Goal: Navigation & Orientation: Find specific page/section

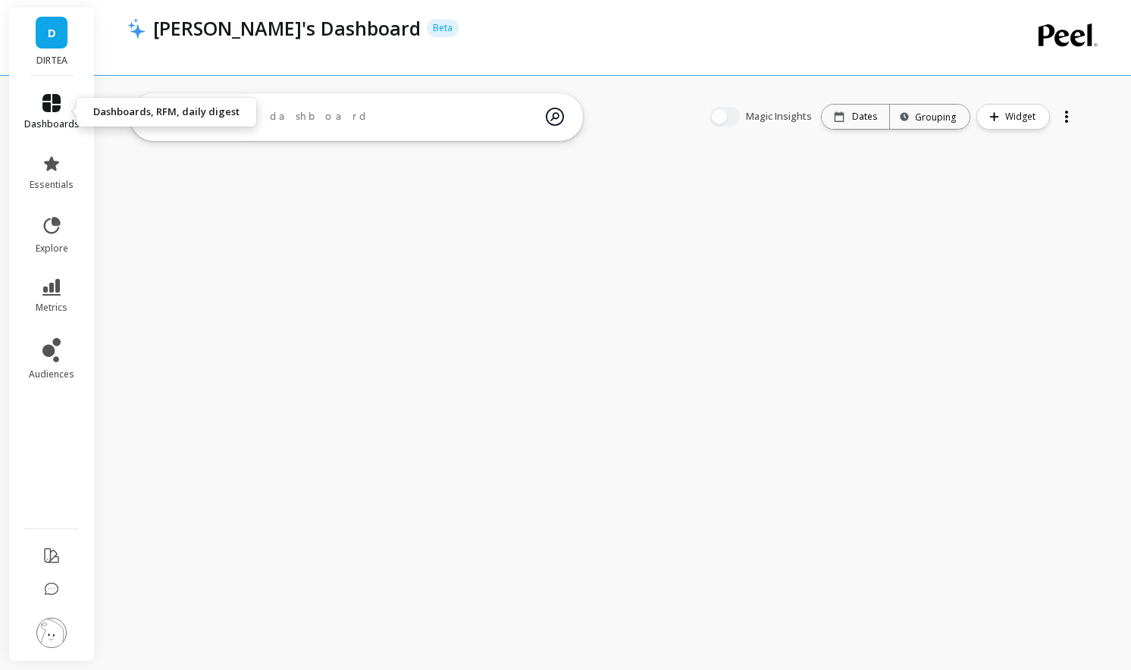
click at [58, 104] on icon at bounding box center [51, 103] width 18 height 18
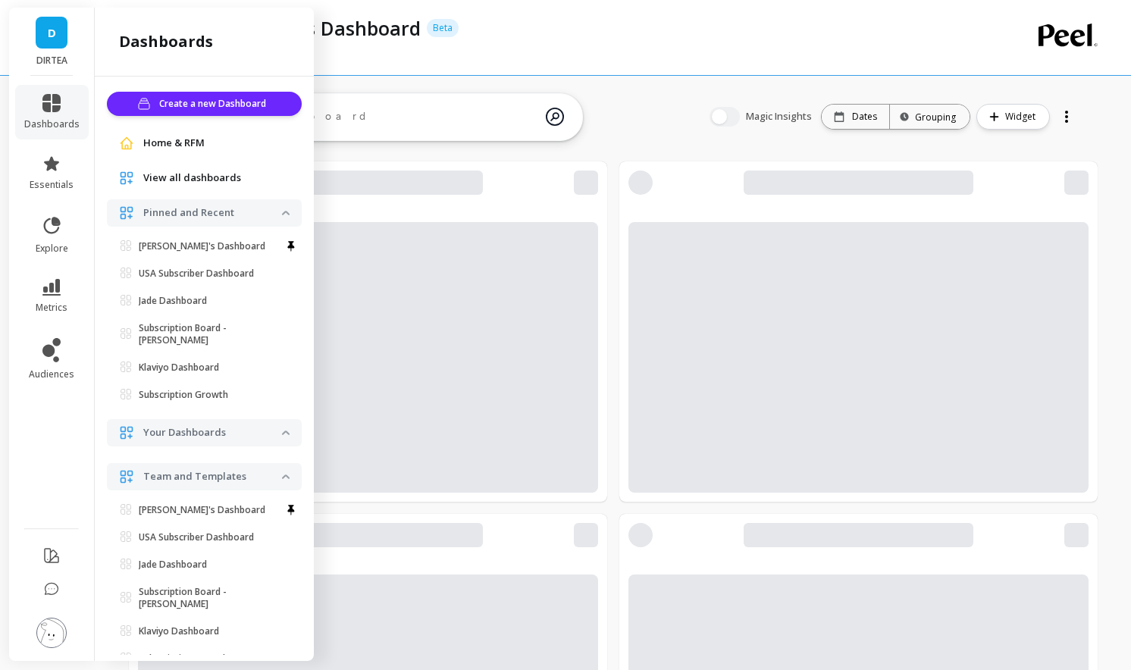
click at [183, 138] on span "Home & RFM" at bounding box center [173, 143] width 61 height 15
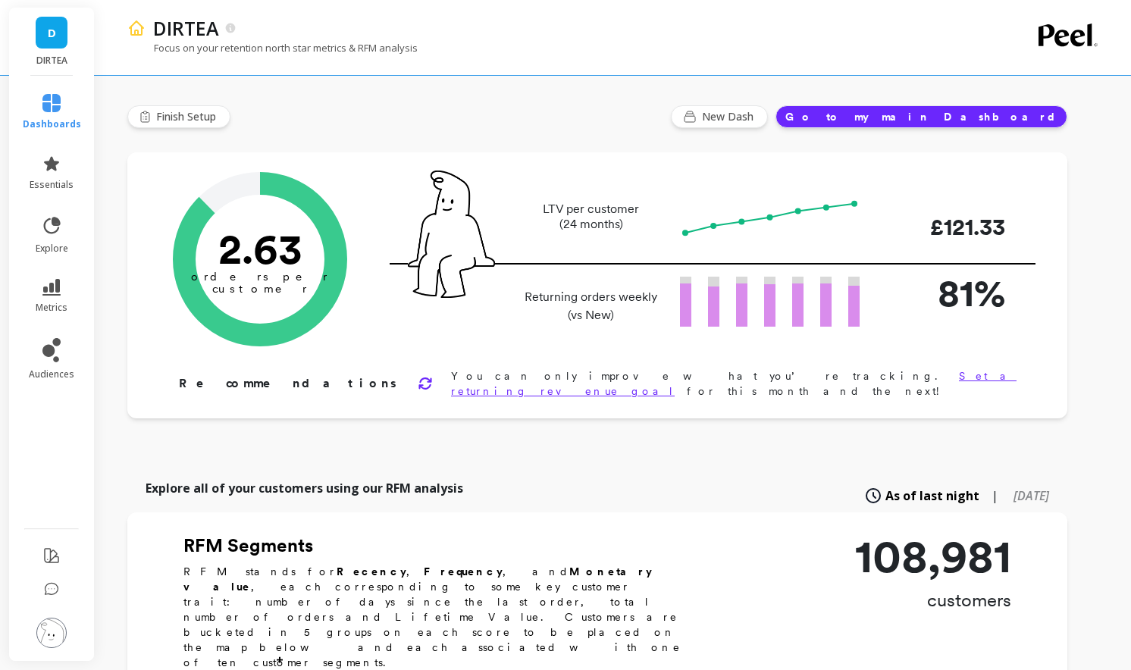
click at [52, 14] on div "D DIRTEA" at bounding box center [51, 42] width 85 height 68
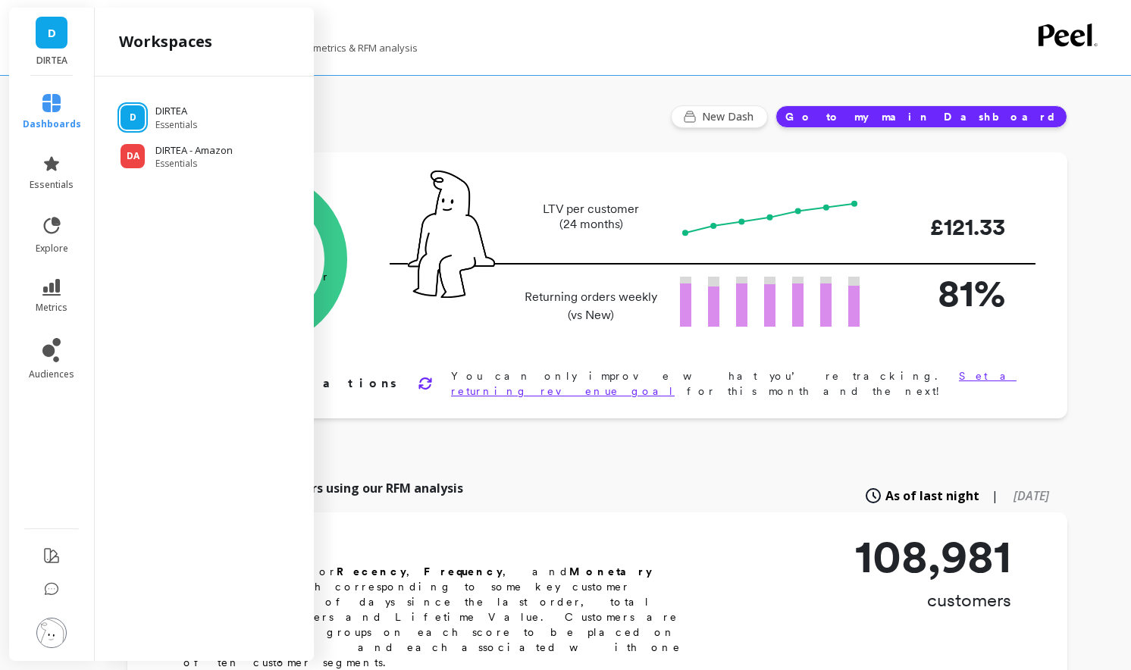
click at [47, 205] on ul "dashboards essentials explore metrics audiences" at bounding box center [52, 297] width 89 height 425
click at [47, 184] on span "essentials" at bounding box center [52, 185] width 44 height 12
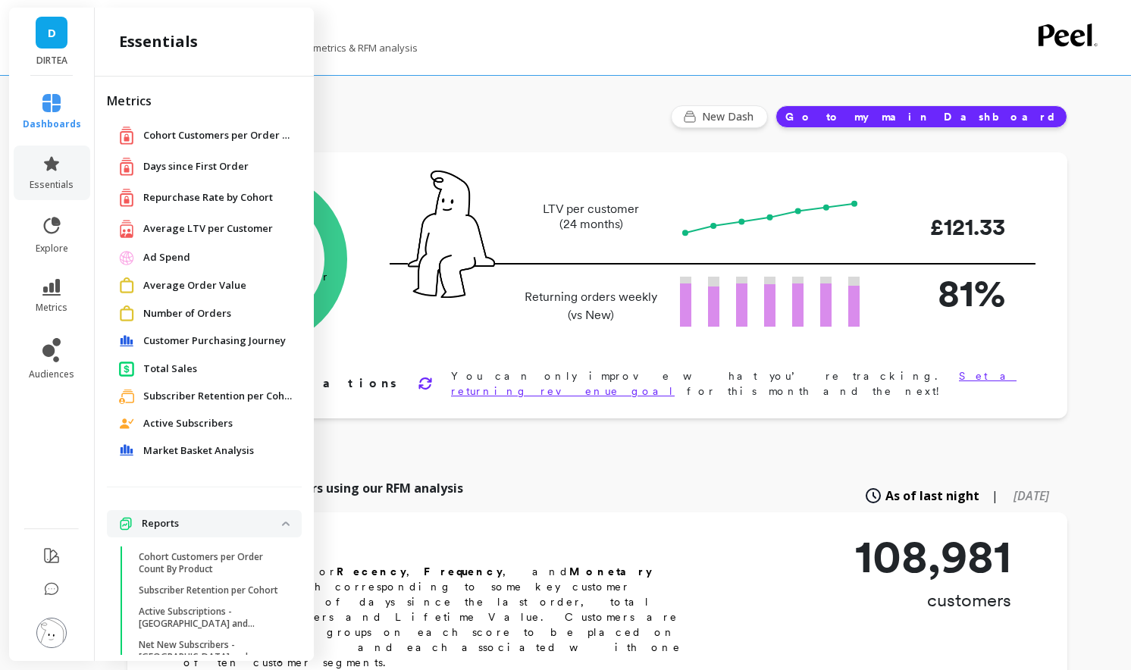
click at [198, 180] on div "Days since First Order" at bounding box center [204, 166] width 195 height 31
click at [192, 165] on span "Days since First Order" at bounding box center [195, 166] width 105 height 15
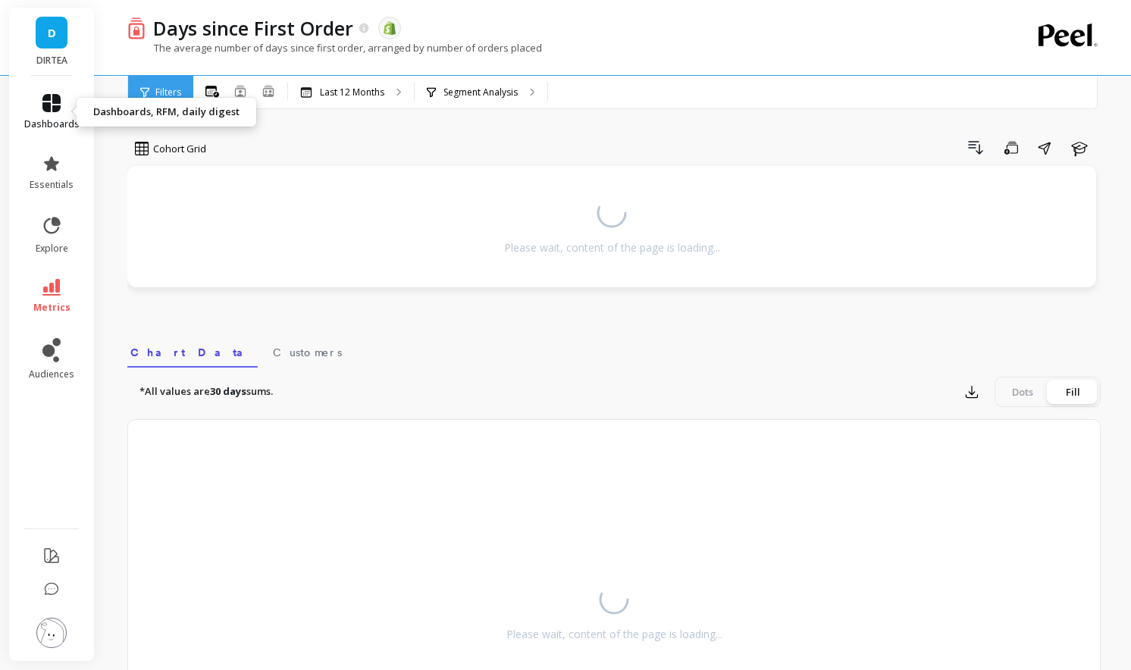
click at [56, 102] on icon at bounding box center [51, 103] width 18 height 18
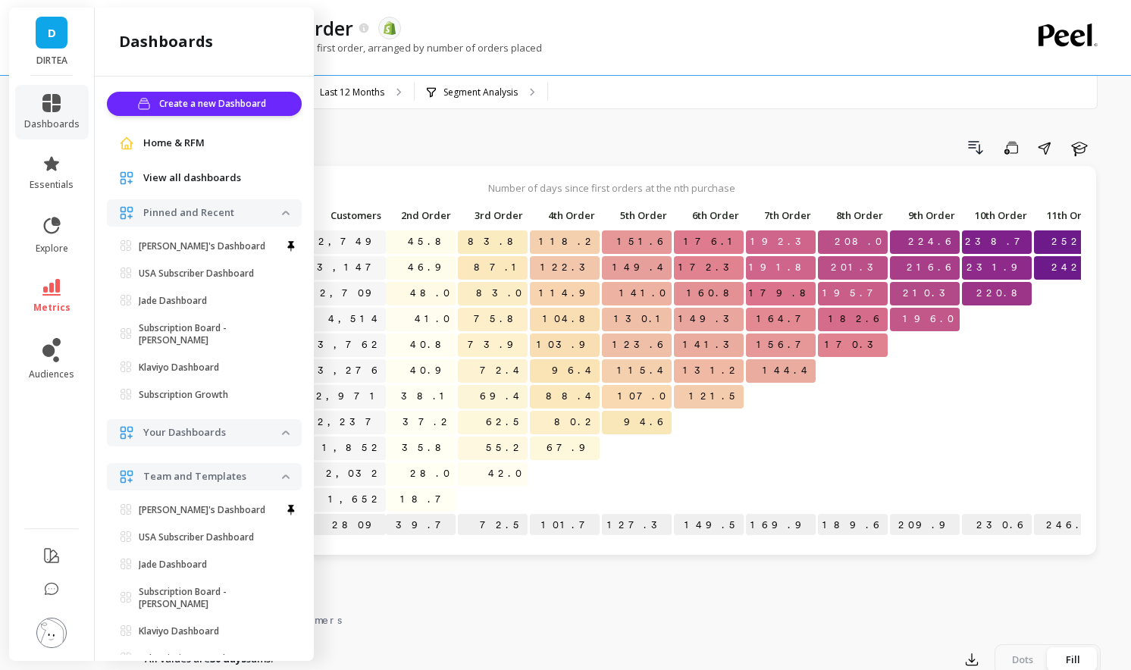
click at [176, 142] on span "Home & RFM" at bounding box center [173, 143] width 61 height 15
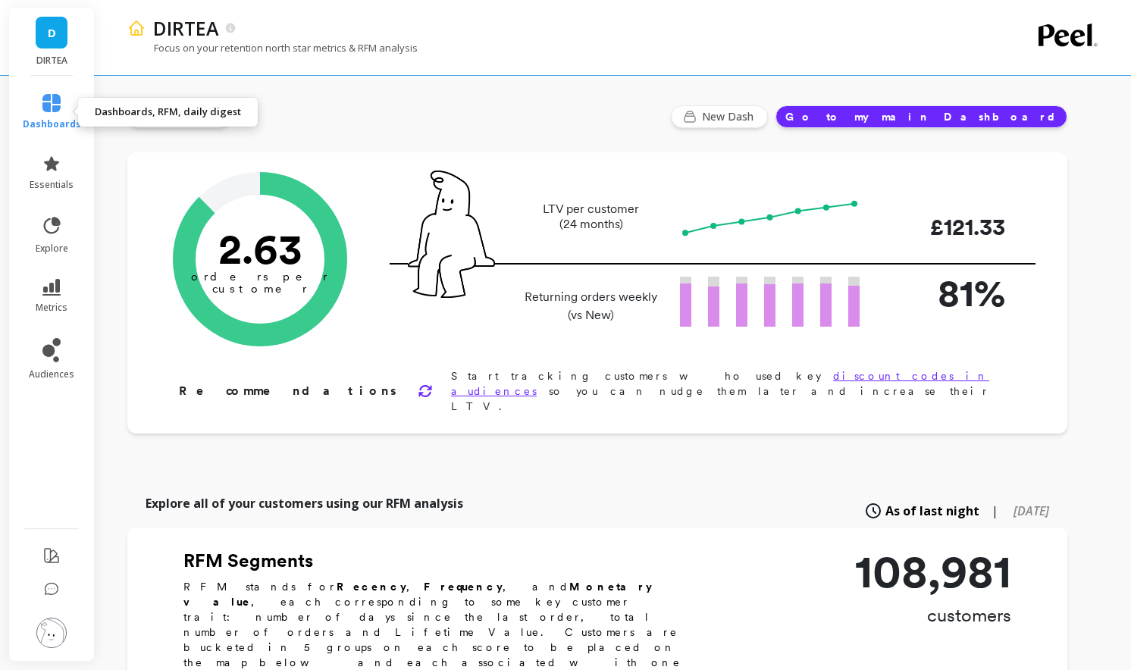
click at [59, 108] on icon at bounding box center [51, 103] width 18 height 18
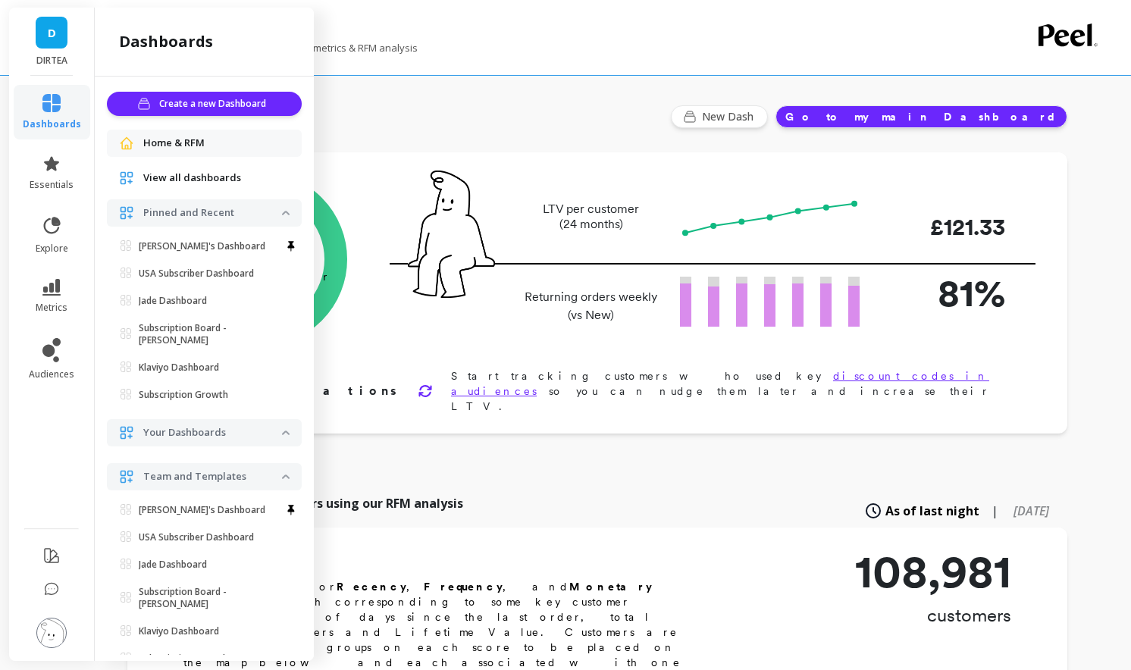
click at [52, 39] on span "D" at bounding box center [52, 32] width 8 height 17
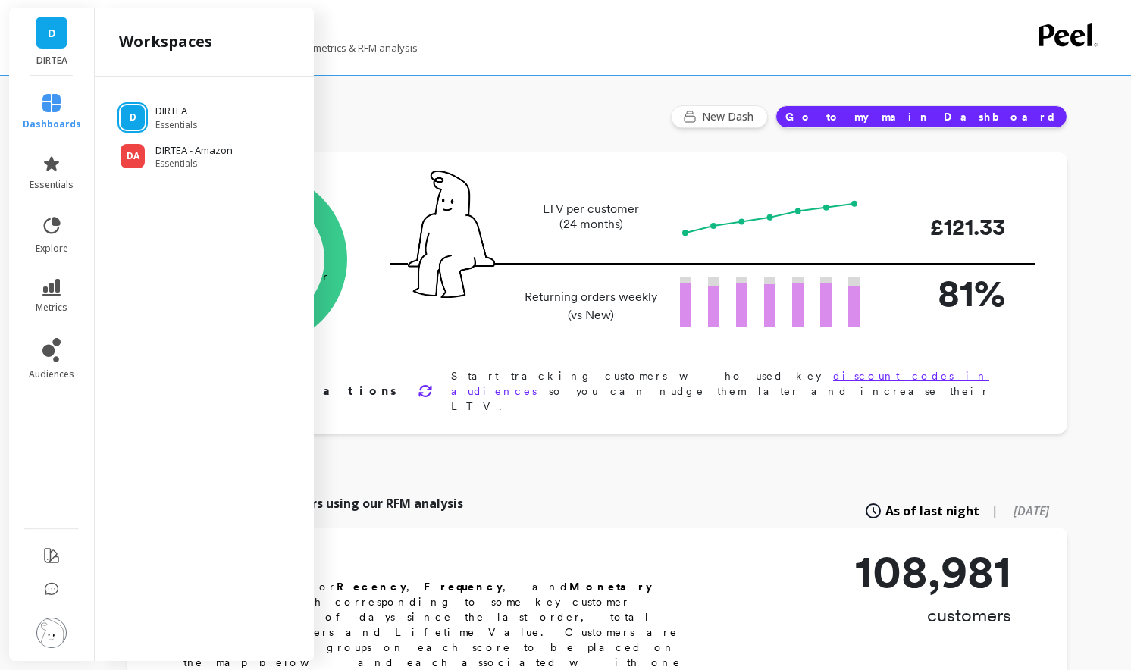
click at [52, 38] on span "D" at bounding box center [52, 32] width 8 height 17
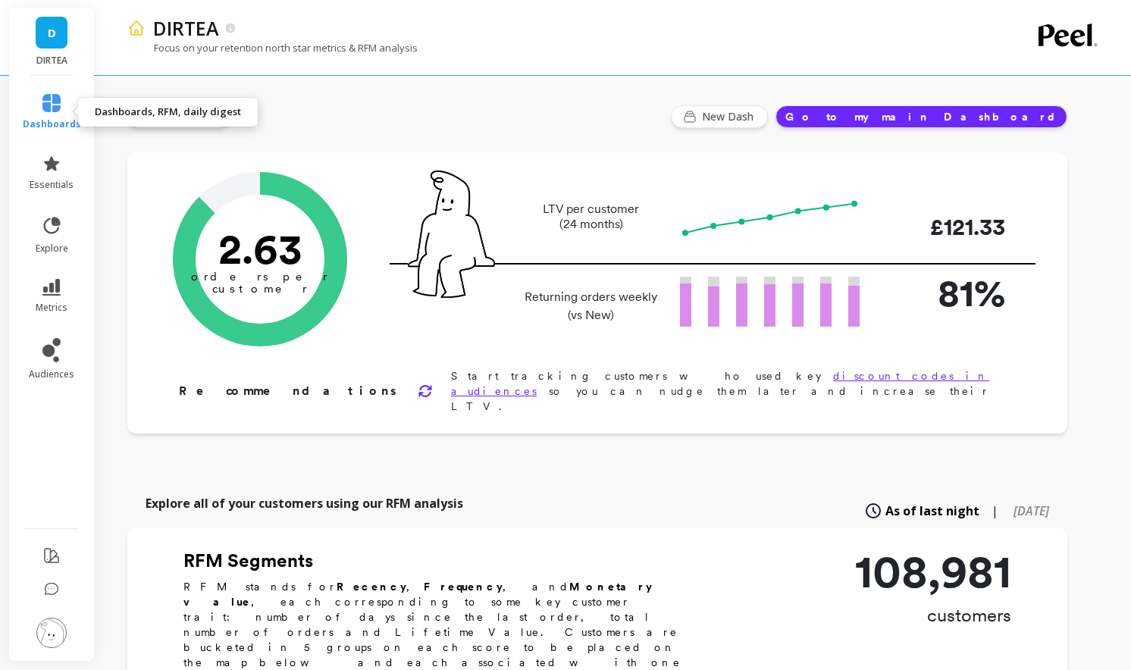
click at [52, 126] on span "dashboards" at bounding box center [52, 124] width 58 height 12
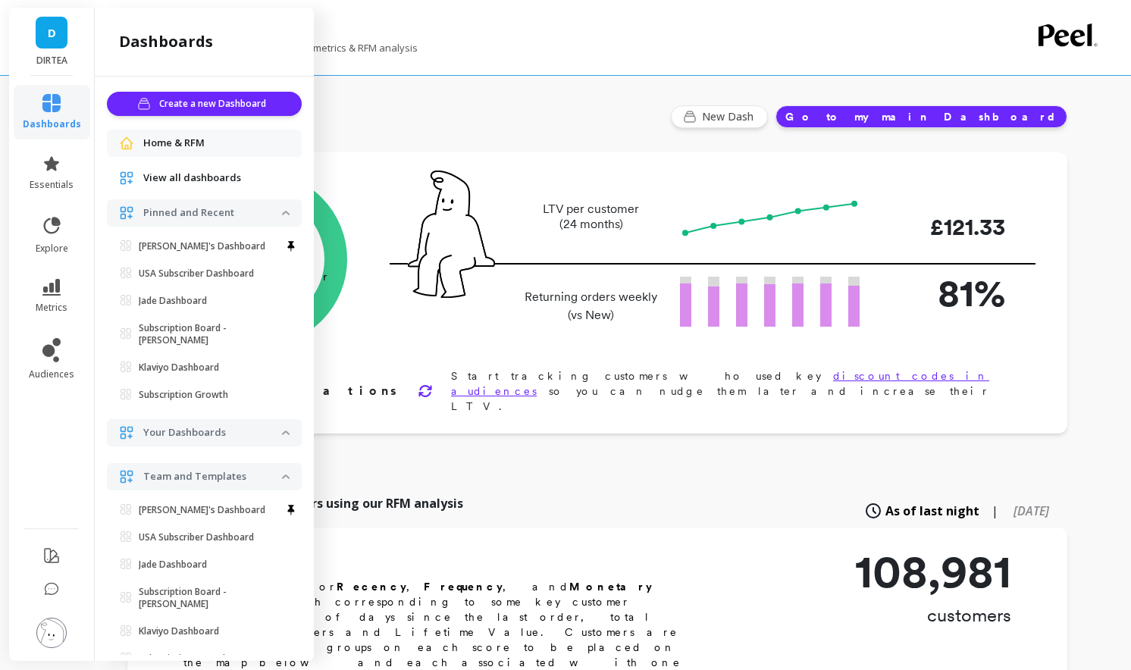
click at [61, 110] on link "dashboards" at bounding box center [52, 112] width 58 height 36
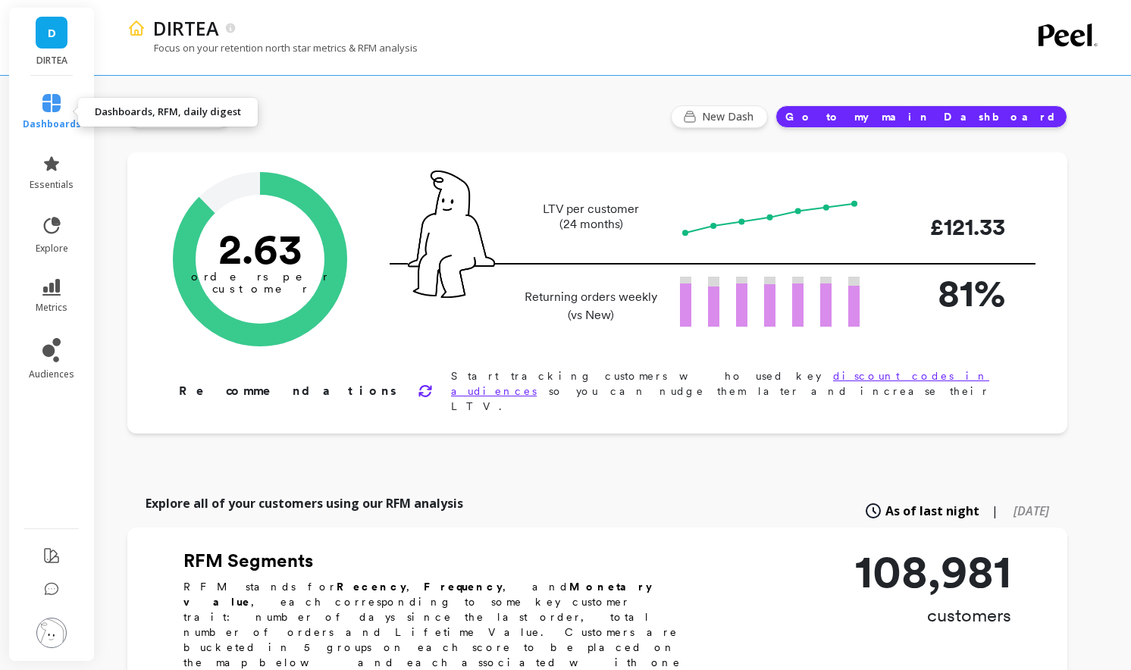
click at [60, 95] on icon at bounding box center [51, 103] width 18 height 18
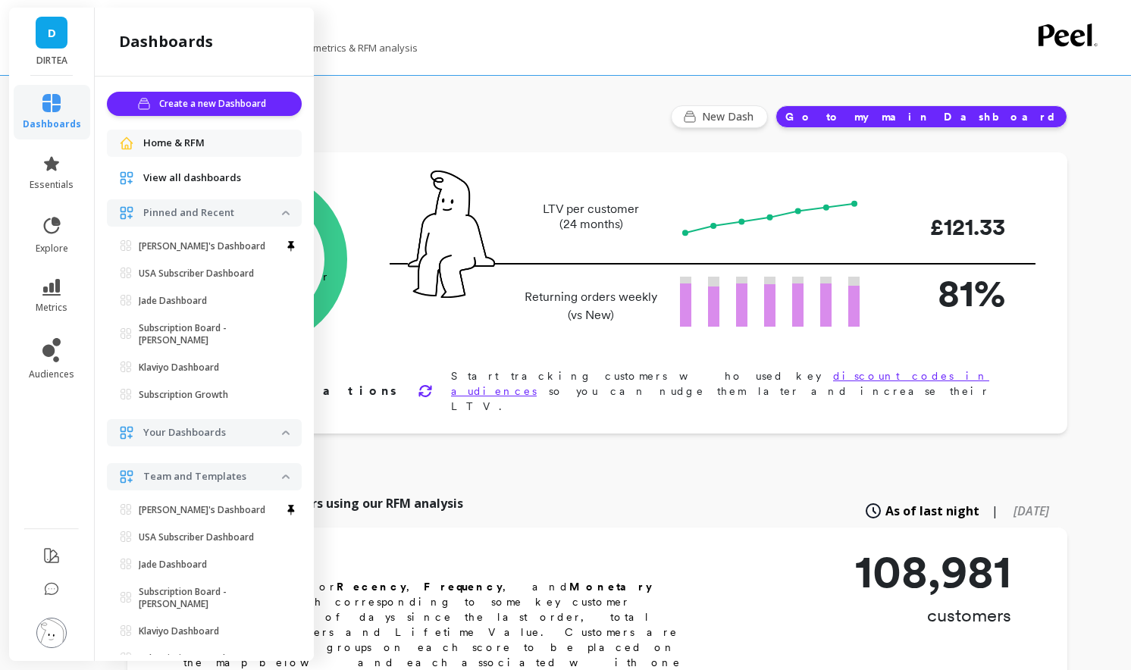
click at [230, 183] on span "View all dashboards" at bounding box center [192, 178] width 98 height 15
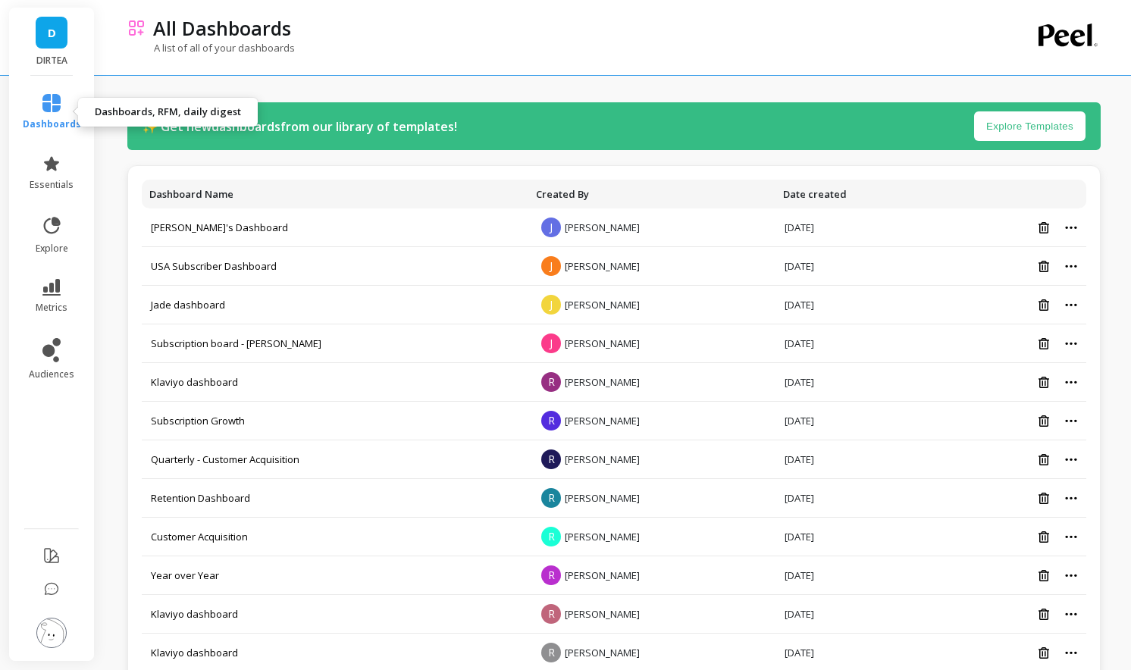
click at [64, 105] on link "dashboards" at bounding box center [52, 112] width 58 height 36
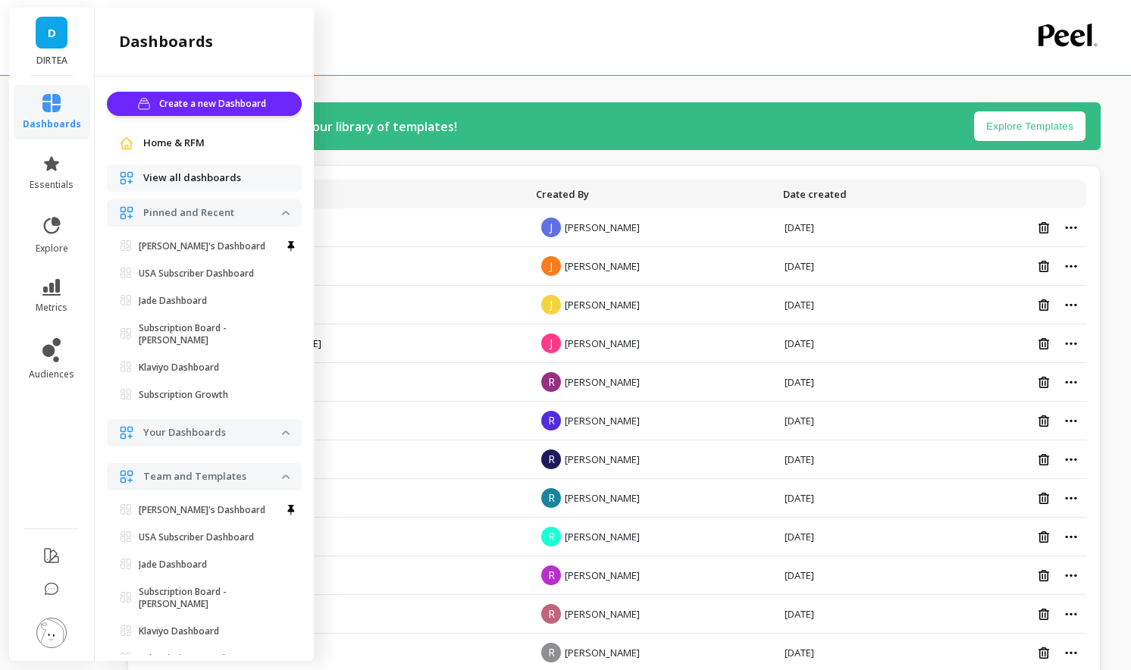
click at [161, 141] on span "Home & RFM" at bounding box center [173, 143] width 61 height 15
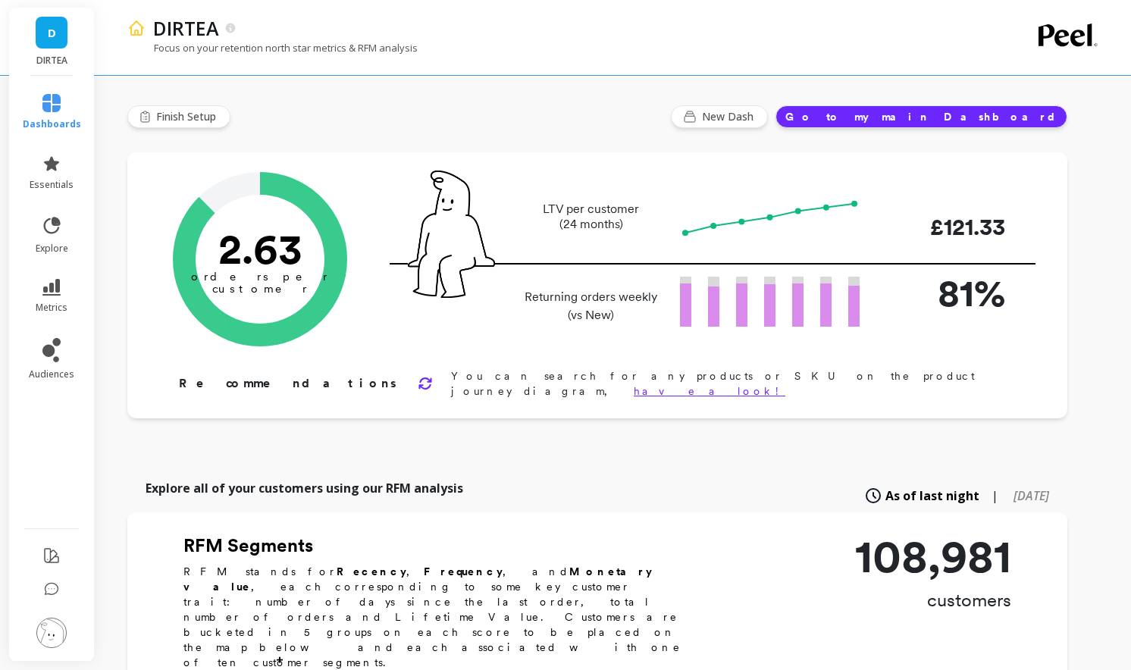
click at [479, 108] on div "Finish Setup New Dash Go to my main Dashboard" at bounding box center [597, 116] width 940 height 23
